Goal: Use online tool/utility: Use online tool/utility

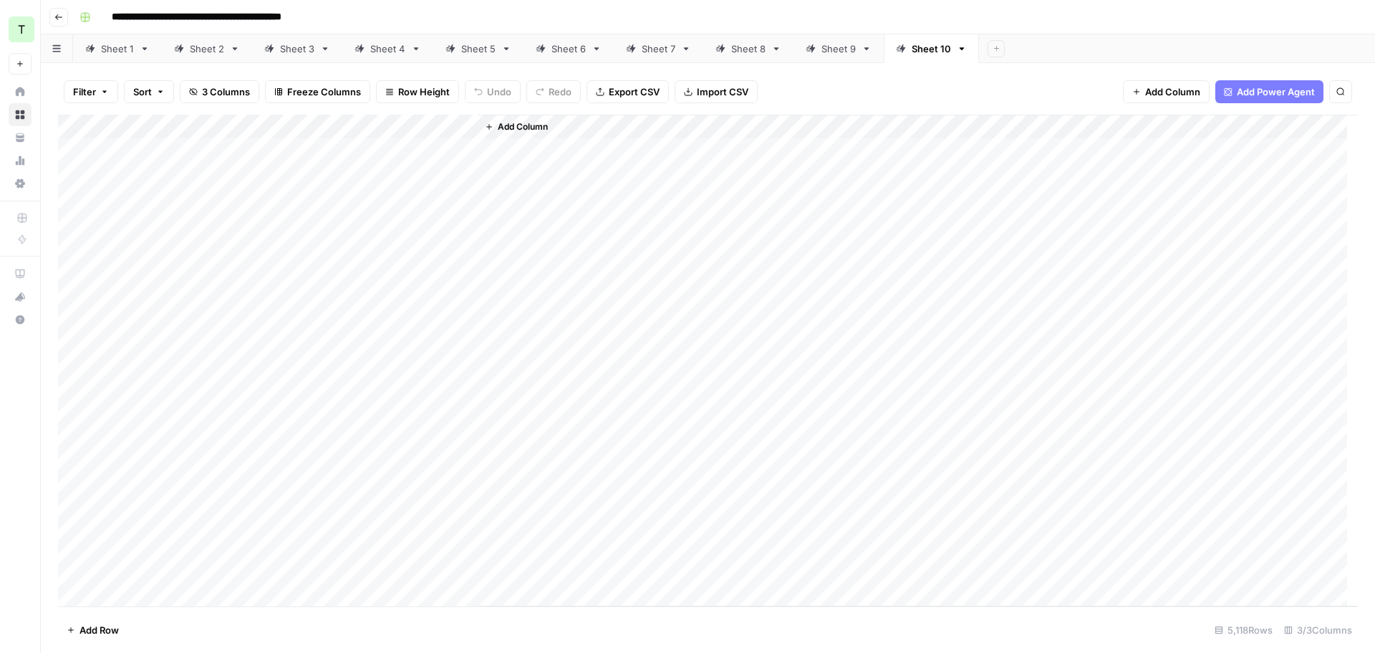
click at [158, 148] on div "Add Column" at bounding box center [708, 360] width 1300 height 491
click at [156, 149] on div "Add Column" at bounding box center [708, 360] width 1300 height 491
click at [156, 149] on textarea "**********" at bounding box center [232, 158] width 286 height 34
click at [155, 188] on div "Add Column" at bounding box center [708, 360] width 1300 height 491
click at [154, 148] on div "Add Column" at bounding box center [708, 360] width 1300 height 491
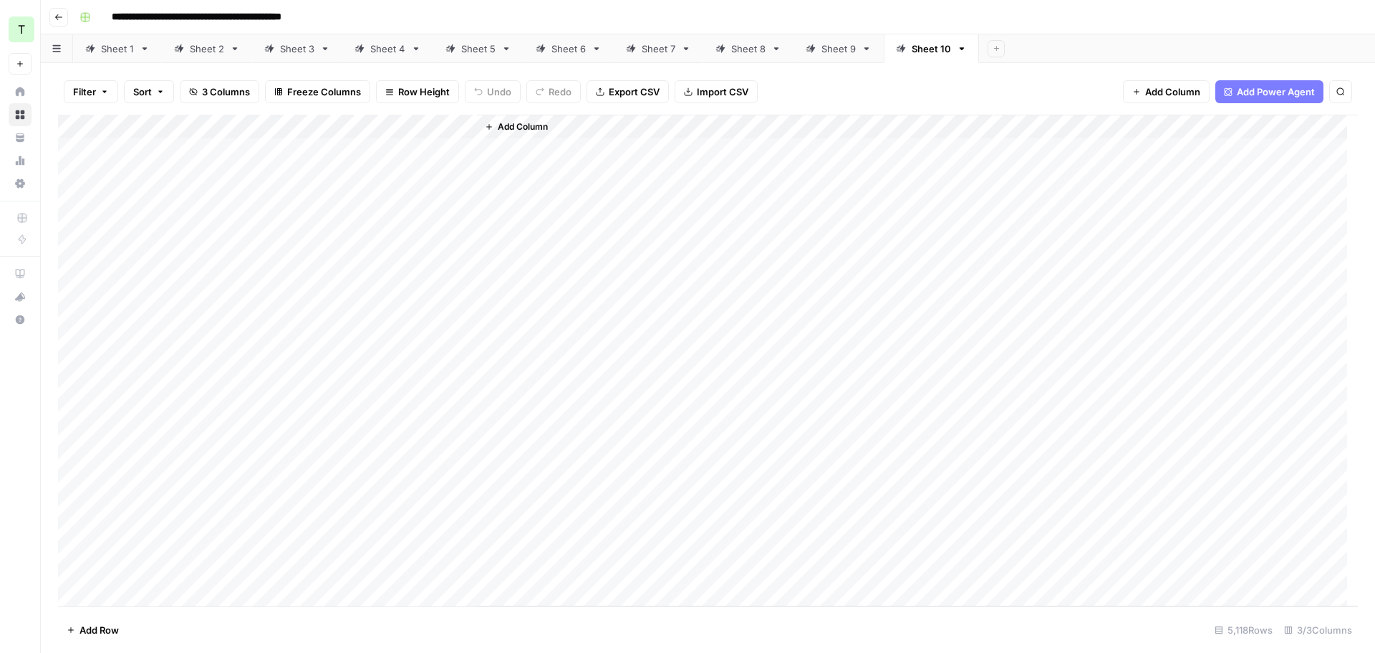
click at [154, 148] on div "Add Column" at bounding box center [708, 360] width 1300 height 491
click at [165, 195] on div "Add Column" at bounding box center [708, 360] width 1300 height 491
click at [205, 128] on div "Add Column" at bounding box center [708, 360] width 1300 height 491
click at [146, 412] on div "Add Column" at bounding box center [708, 360] width 1300 height 491
click at [125, 150] on div "Add Column" at bounding box center [708, 360] width 1300 height 491
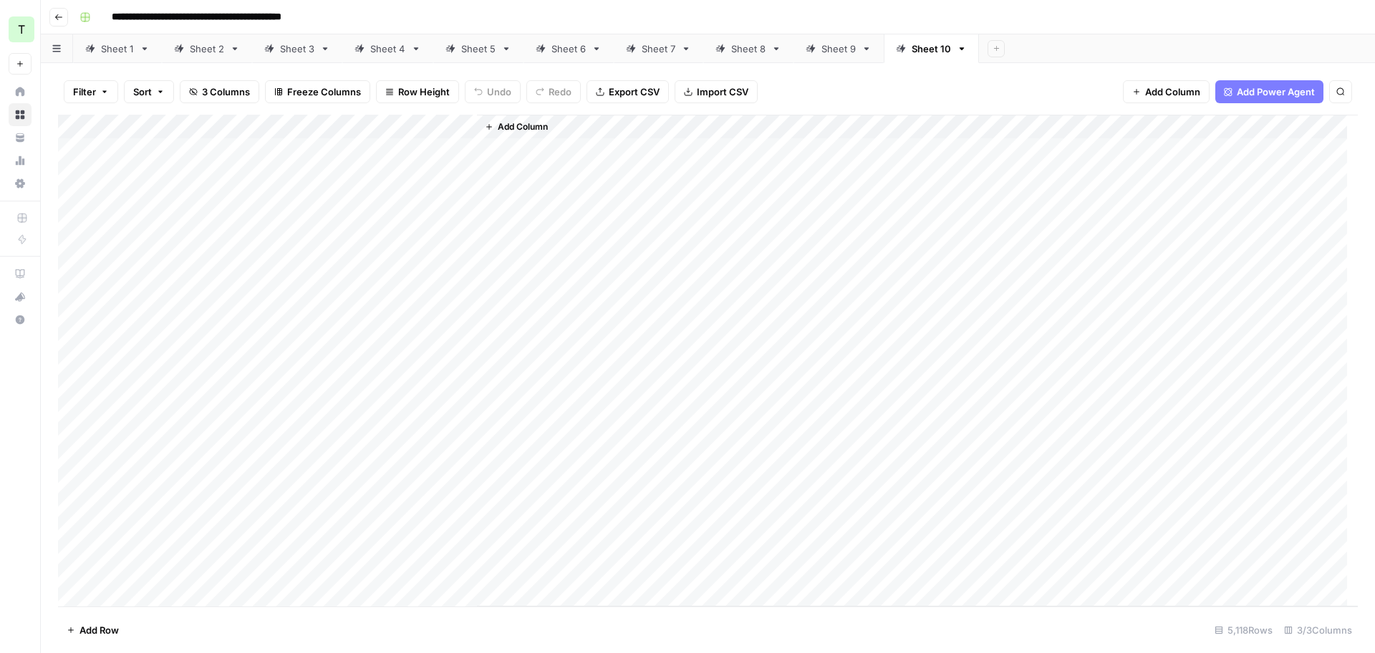
click at [125, 150] on div "Add Column" at bounding box center [708, 360] width 1300 height 491
click at [133, 201] on div "Add Column" at bounding box center [708, 360] width 1300 height 491
click at [144, 222] on div "Add Column" at bounding box center [708, 360] width 1300 height 491
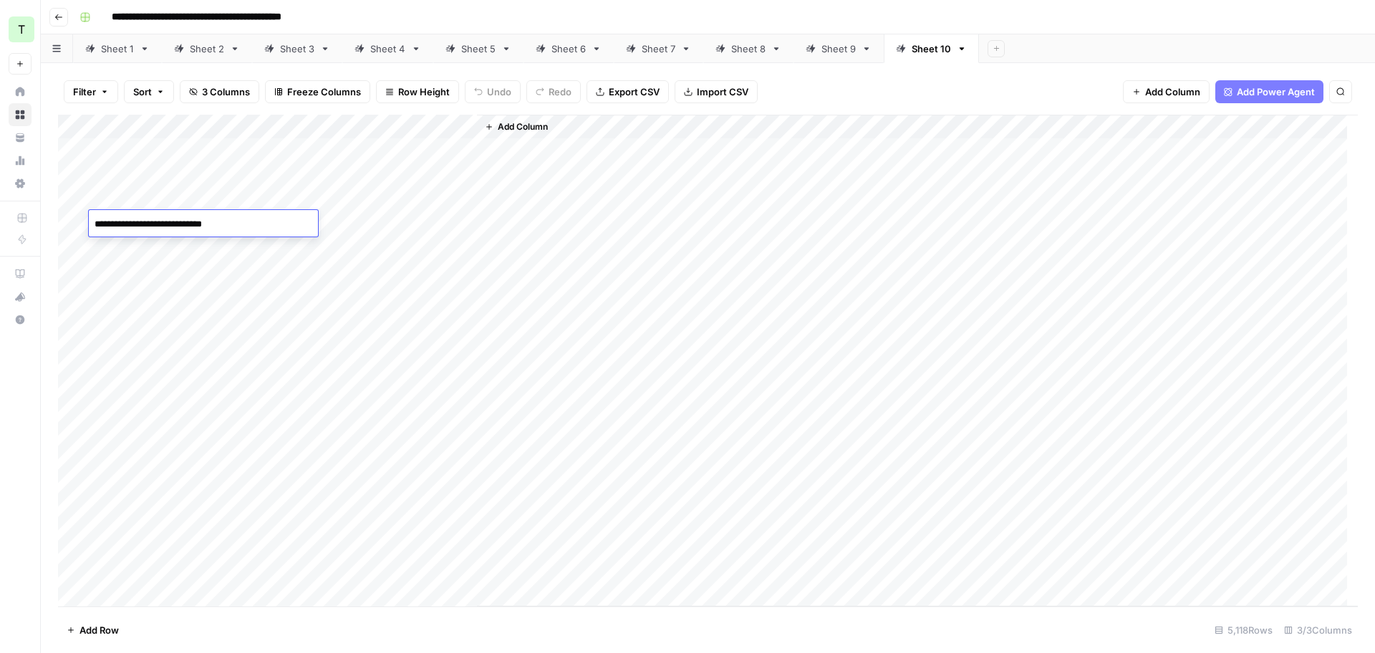
click at [145, 250] on div "Add Column" at bounding box center [708, 360] width 1300 height 491
click at [149, 226] on div "Add Column" at bounding box center [708, 360] width 1300 height 491
click at [149, 254] on div "Add Column" at bounding box center [708, 360] width 1300 height 491
